Goal: Check status: Check status

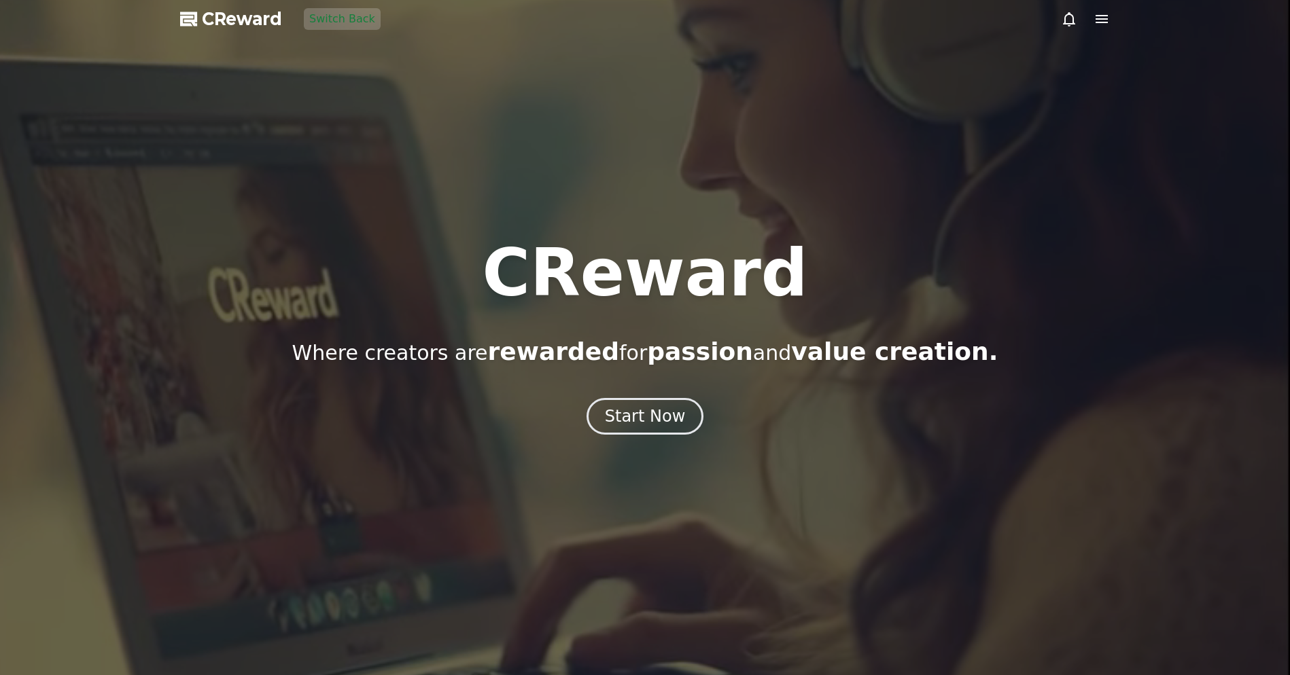
click at [1099, 18] on icon at bounding box center [1101, 19] width 16 height 16
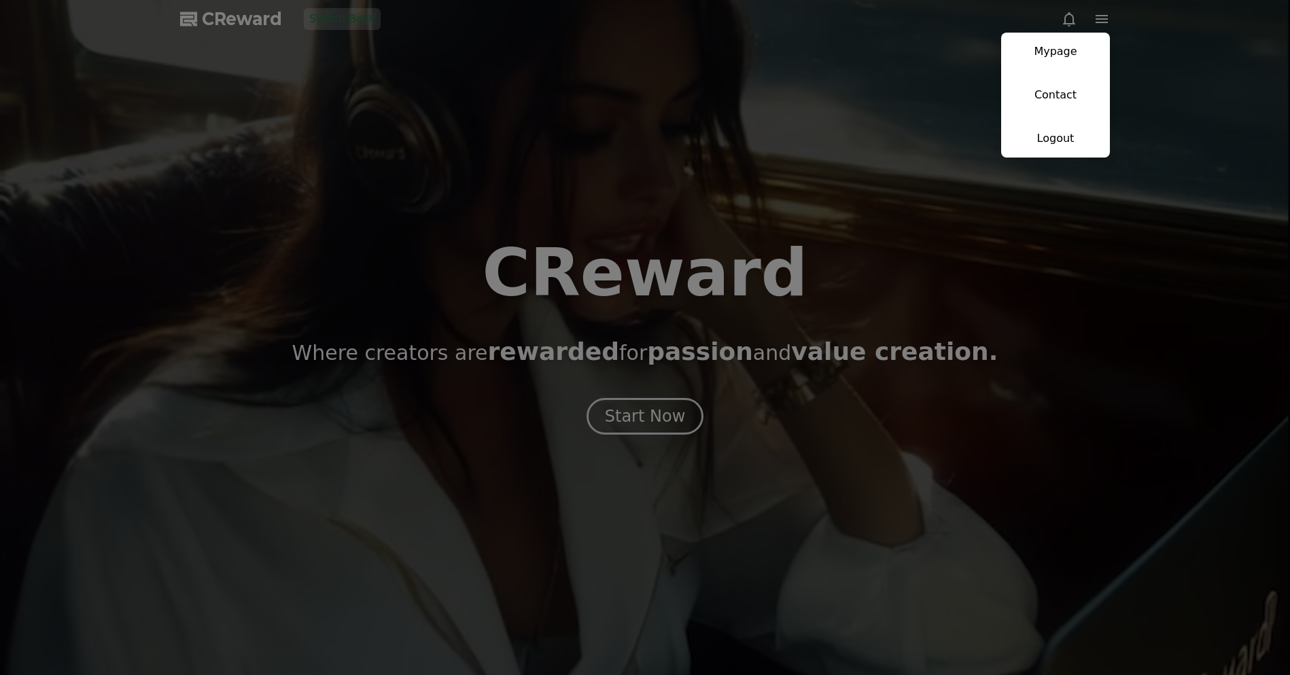
click at [1086, 57] on link "Mypage" at bounding box center [1055, 52] width 109 height 38
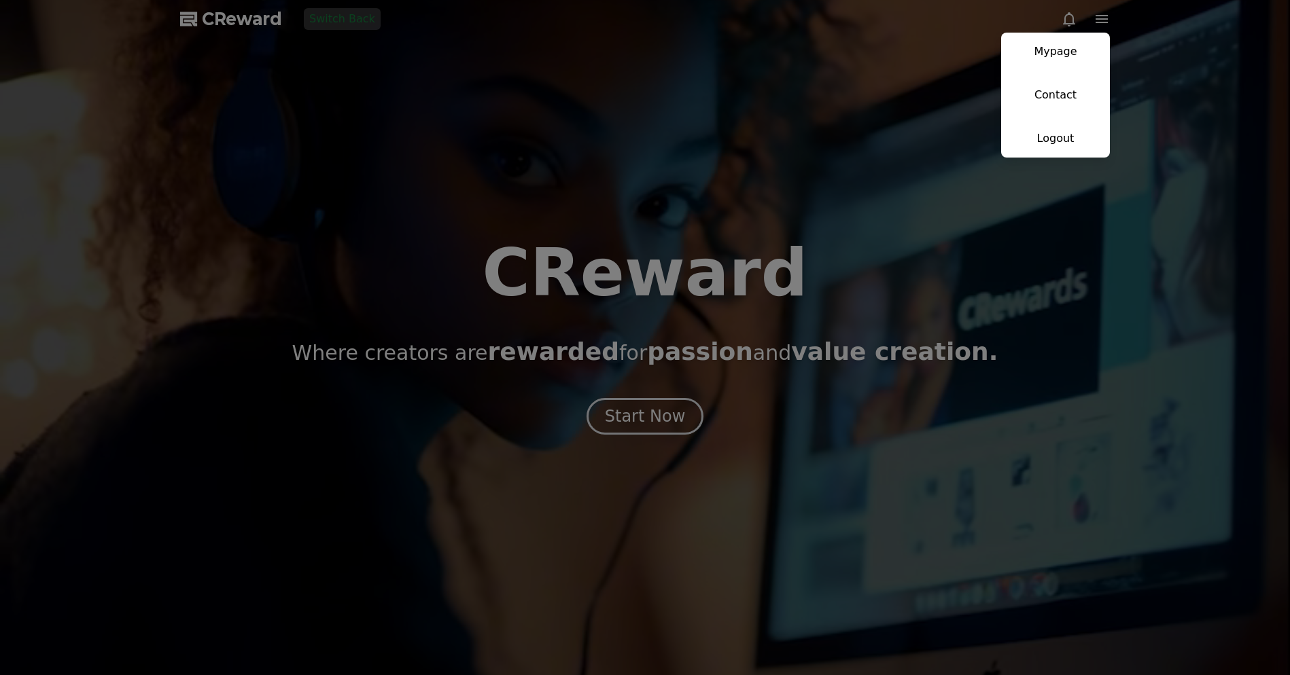
select select "**********"
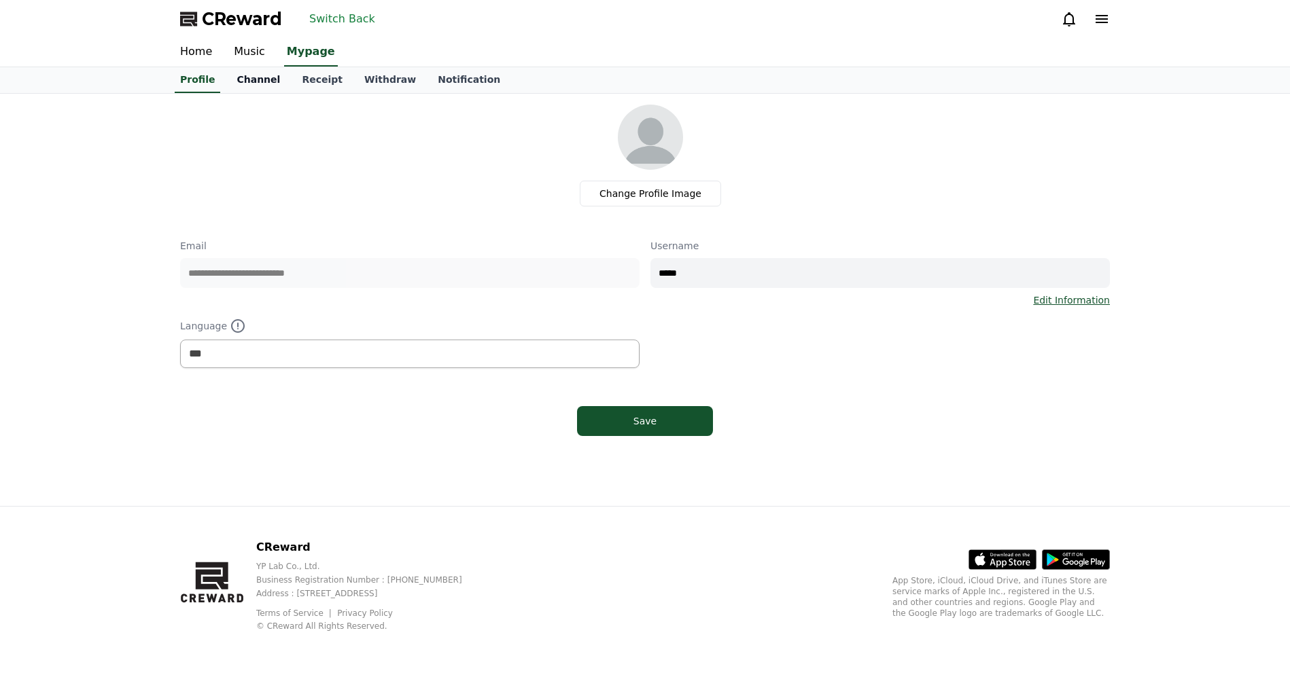
click at [253, 82] on link "Channel" at bounding box center [258, 80] width 65 height 26
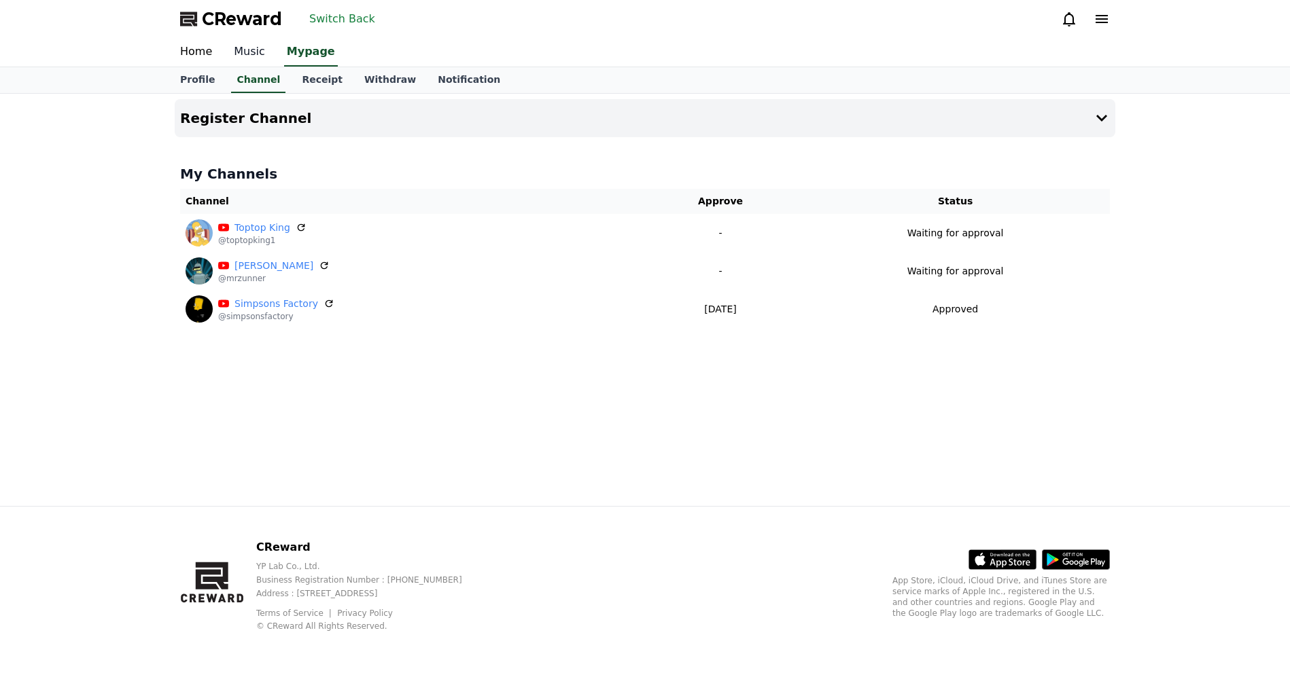
click at [243, 54] on link "Music" at bounding box center [249, 52] width 53 height 29
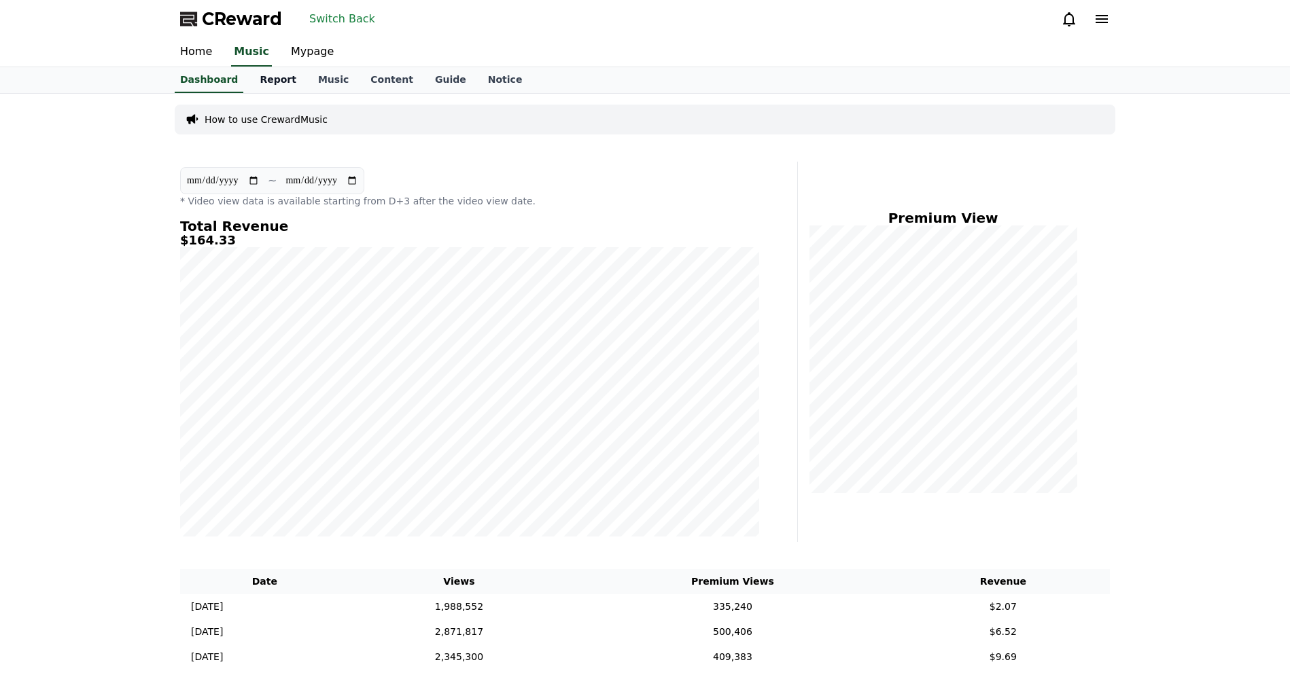
click at [270, 82] on link "Report" at bounding box center [278, 80] width 58 height 26
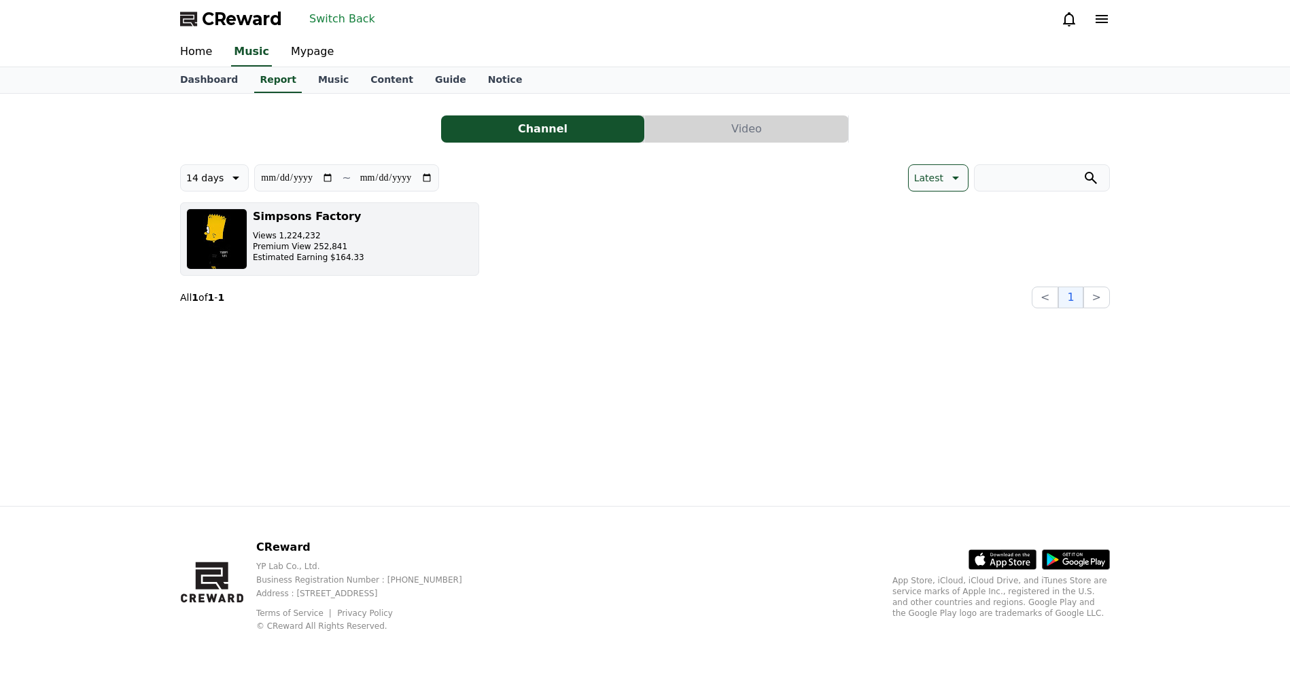
click at [325, 219] on h3 "Simpsons Factory" at bounding box center [308, 217] width 111 height 16
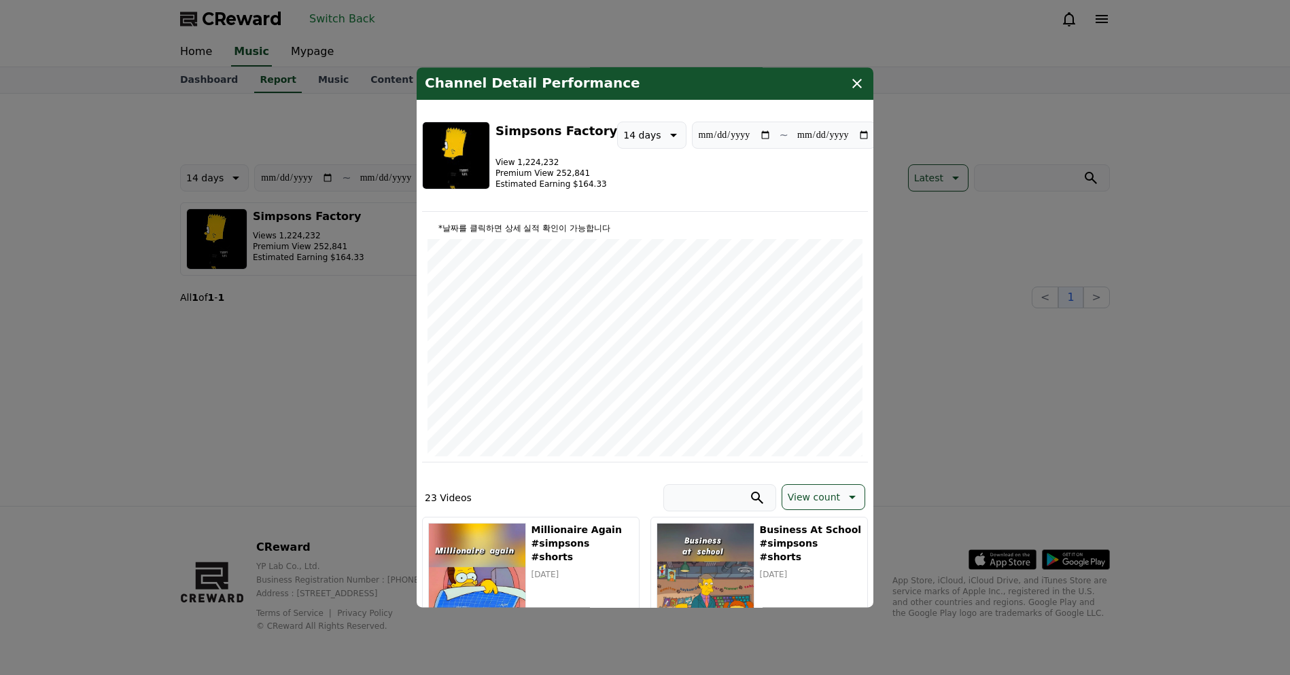
click at [331, 273] on button "close modal" at bounding box center [645, 337] width 1290 height 675
